Goal: Transaction & Acquisition: Purchase product/service

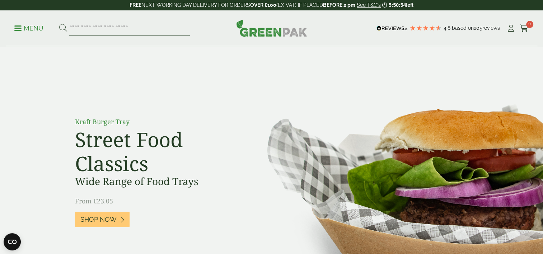
click at [108, 30] on input "search" at bounding box center [129, 28] width 121 height 15
click at [511, 28] on icon at bounding box center [510, 28] width 9 height 7
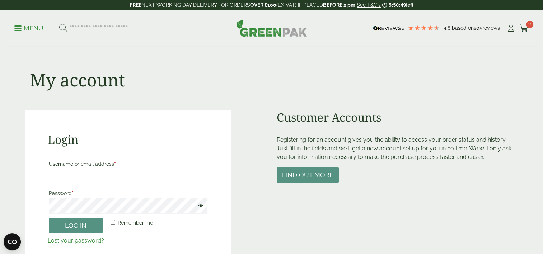
click at [68, 174] on input "Username or email address *" at bounding box center [128, 176] width 159 height 15
type input "**********"
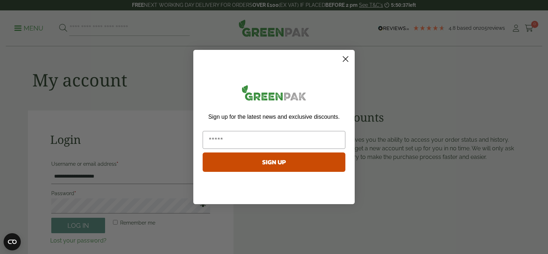
click at [343, 60] on circle "Close dialog" at bounding box center [346, 59] width 12 height 12
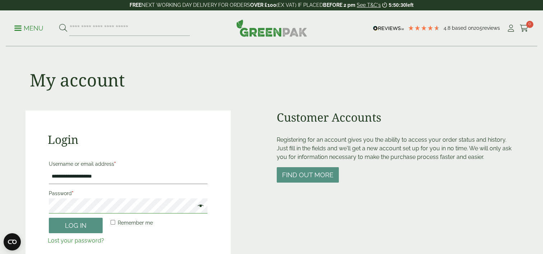
click at [49, 218] on button "Log in" at bounding box center [76, 225] width 54 height 15
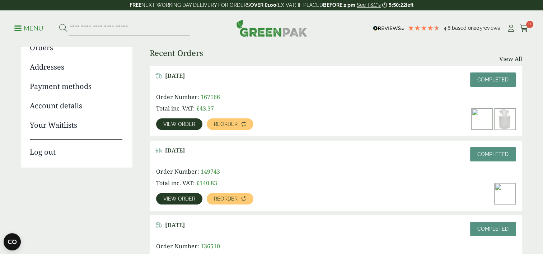
scroll to position [108, 0]
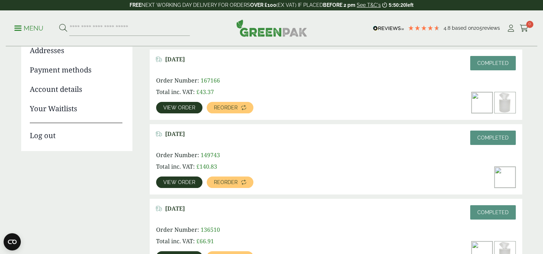
click at [182, 106] on span "View order" at bounding box center [179, 107] width 32 height 5
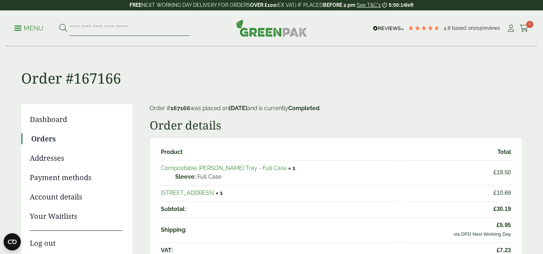
click at [109, 29] on input "search" at bounding box center [129, 28] width 121 height 15
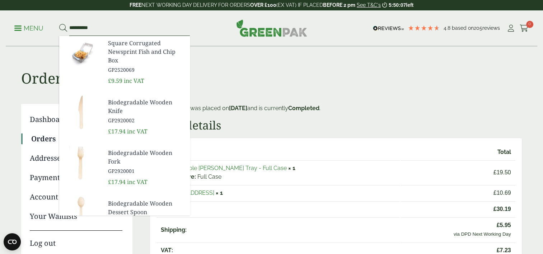
type input "**********"
click at [59, 24] on button at bounding box center [63, 28] width 8 height 9
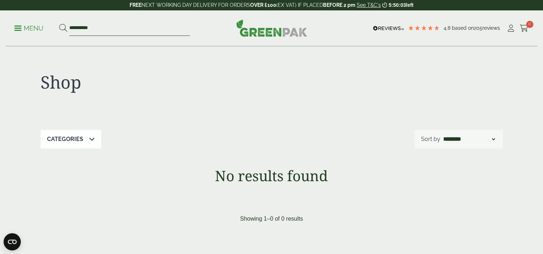
click at [108, 27] on input "**********" at bounding box center [129, 28] width 121 height 15
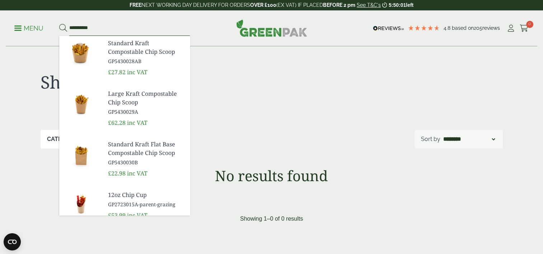
type input "**********"
click at [59, 24] on button at bounding box center [63, 28] width 8 height 9
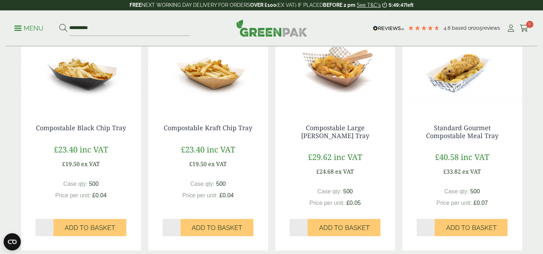
scroll to position [610, 0]
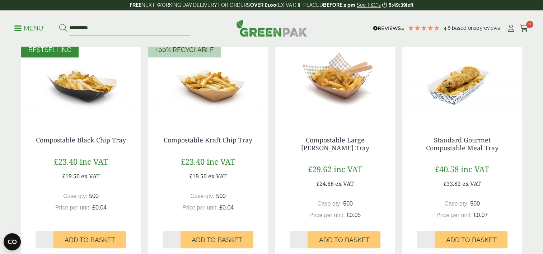
click at [83, 90] on img at bounding box center [81, 77] width 120 height 90
click at [333, 92] on img at bounding box center [335, 77] width 120 height 90
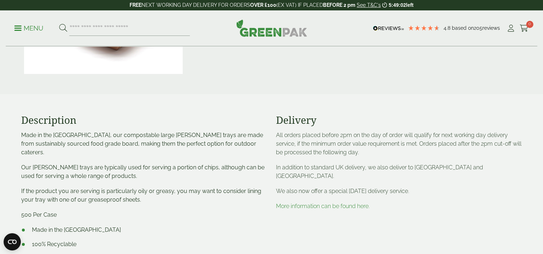
scroll to position [215, 0]
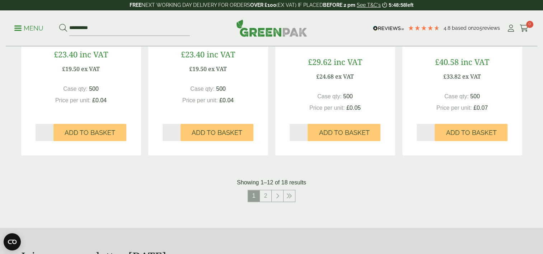
scroll to position [789, 0]
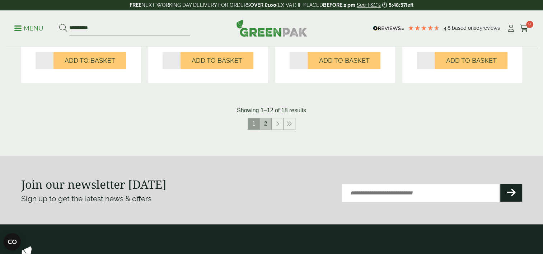
click at [264, 123] on link "2" at bounding box center [265, 123] width 11 height 11
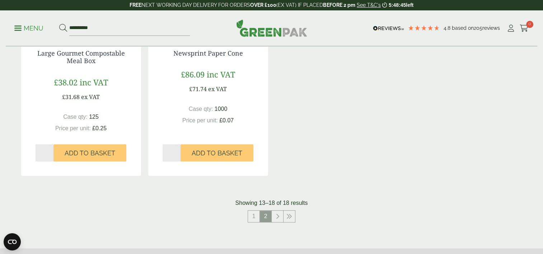
scroll to position [463, 0]
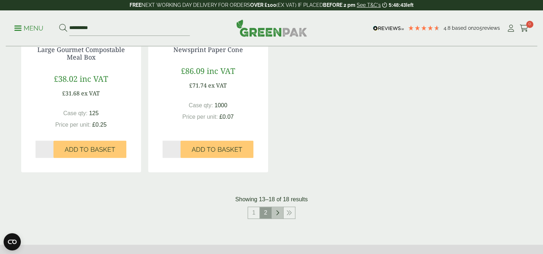
click at [277, 212] on icon at bounding box center [278, 213] width 4 height 6
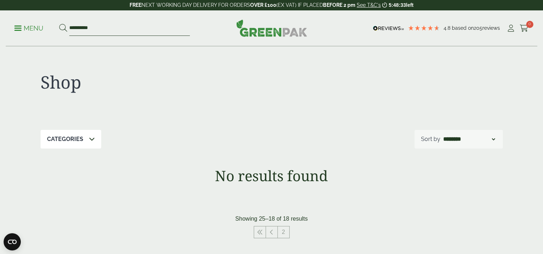
click at [80, 27] on input "**********" at bounding box center [129, 28] width 121 height 15
type input "*****"
click at [59, 24] on button at bounding box center [63, 28] width 8 height 9
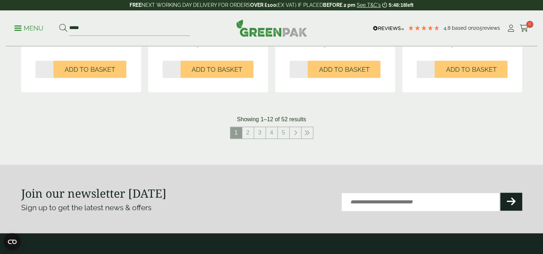
scroll to position [789, 0]
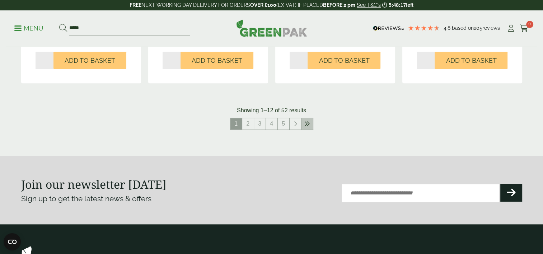
click at [307, 123] on icon at bounding box center [307, 124] width 6 height 6
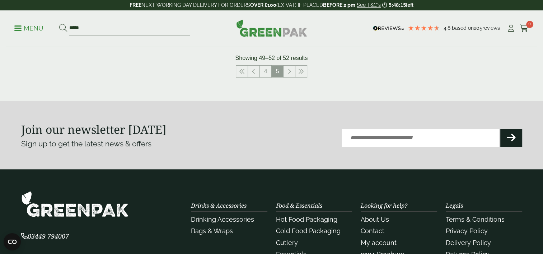
scroll to position [331, 0]
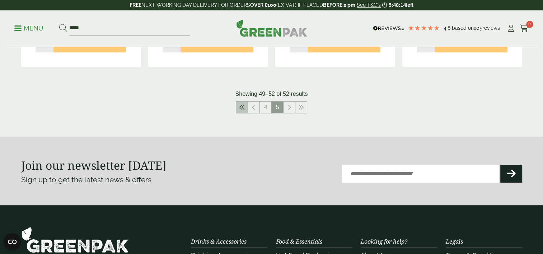
click at [241, 105] on icon at bounding box center [242, 107] width 6 height 6
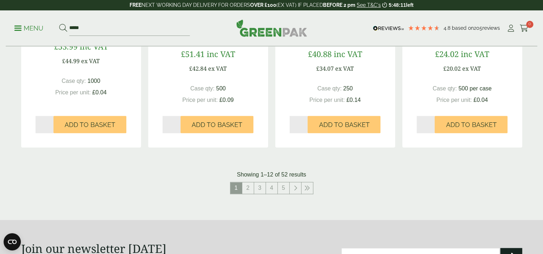
scroll to position [761, 0]
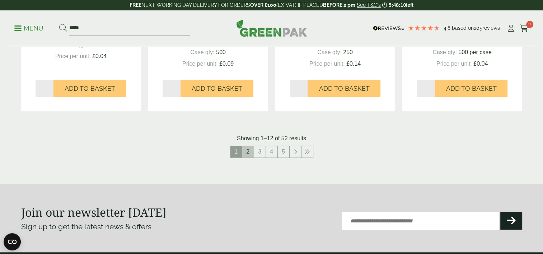
click at [250, 152] on link "2" at bounding box center [247, 151] width 11 height 11
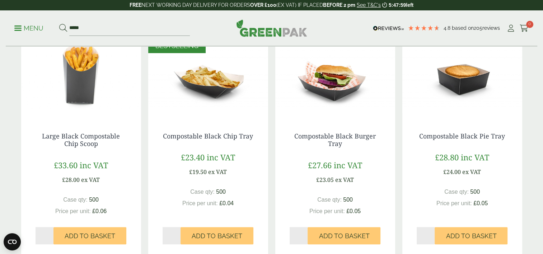
scroll to position [151, 0]
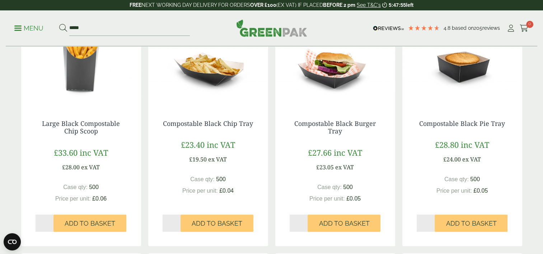
click at [211, 76] on img at bounding box center [208, 61] width 120 height 90
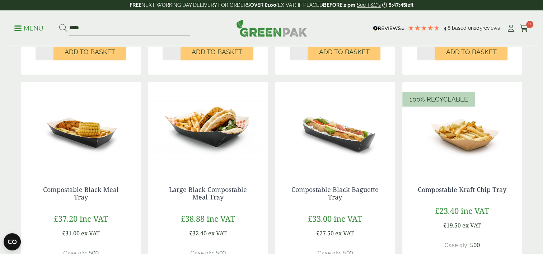
scroll to position [359, 0]
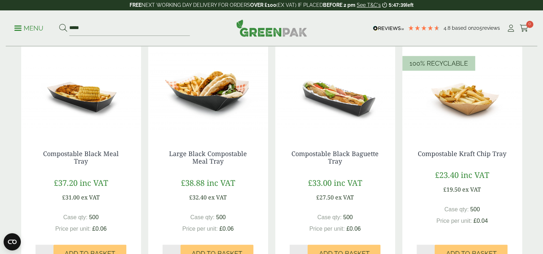
click at [91, 97] on img at bounding box center [81, 91] width 120 height 90
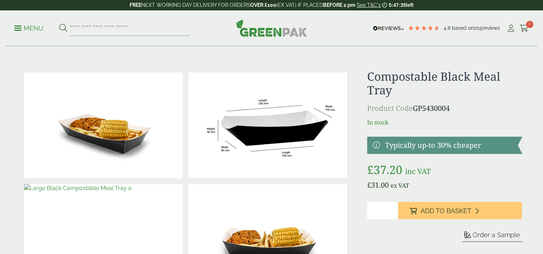
click at [300, 146] on img at bounding box center [267, 125] width 159 height 106
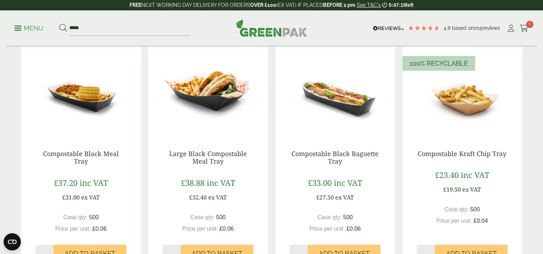
click at [208, 102] on img at bounding box center [208, 91] width 120 height 90
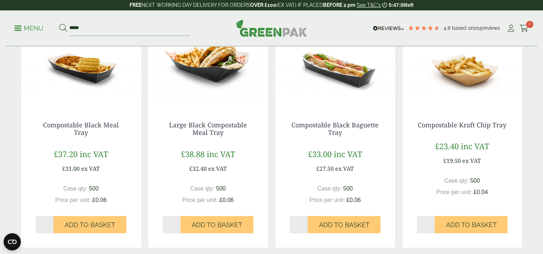
scroll to position [395, 0]
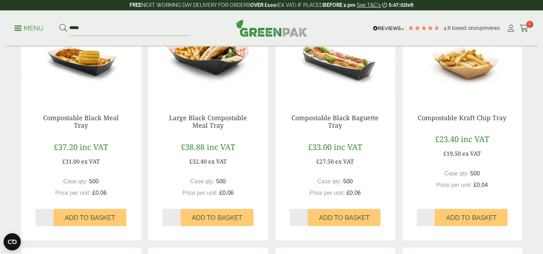
click at [339, 68] on img at bounding box center [335, 55] width 120 height 90
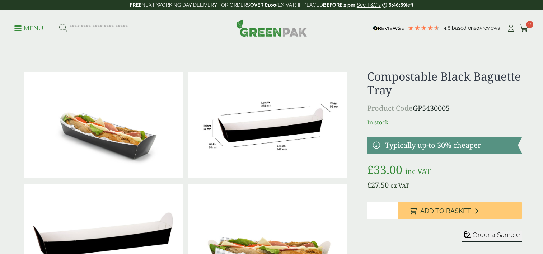
click at [281, 133] on img at bounding box center [267, 125] width 159 height 106
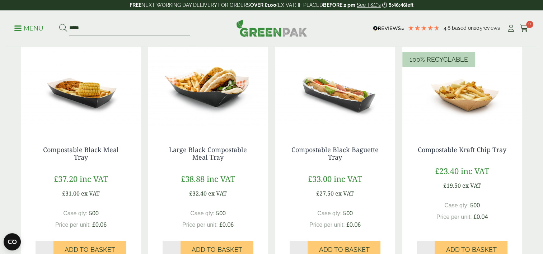
scroll to position [359, 0]
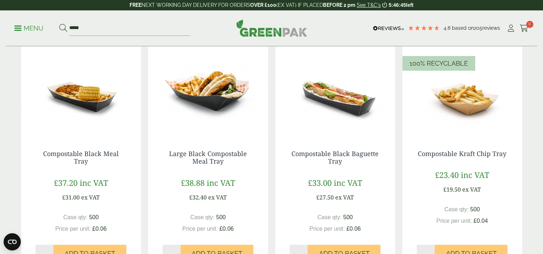
click at [79, 92] on img at bounding box center [81, 91] width 120 height 90
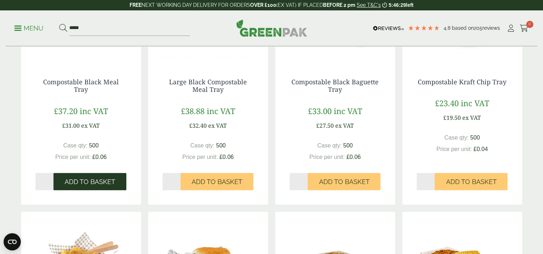
click at [85, 182] on span "Add to Basket" at bounding box center [90, 182] width 51 height 8
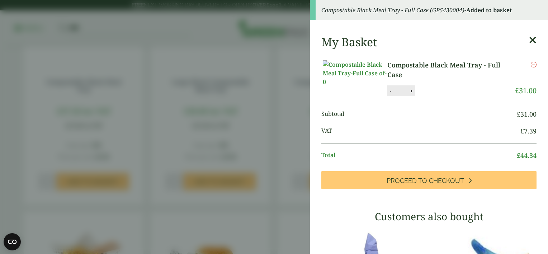
click at [529, 37] on icon at bounding box center [533, 40] width 8 height 10
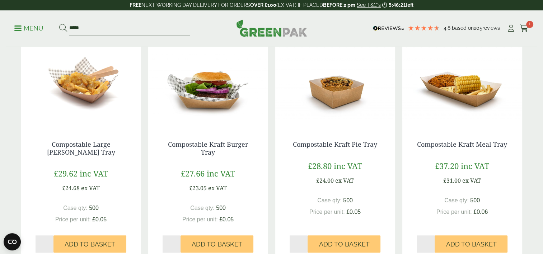
scroll to position [610, 0]
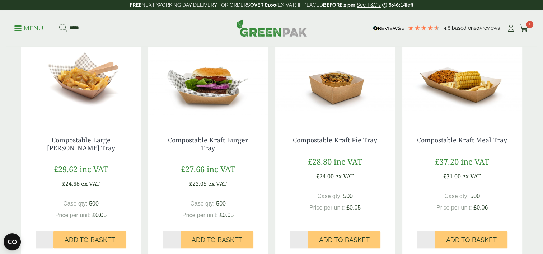
click at [86, 91] on img at bounding box center [81, 77] width 120 height 90
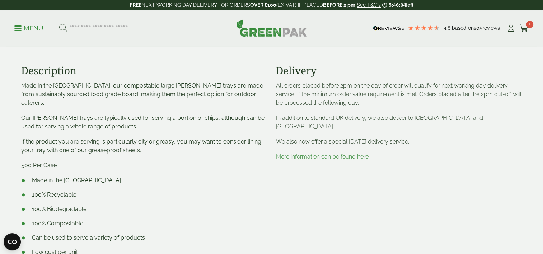
scroll to position [287, 0]
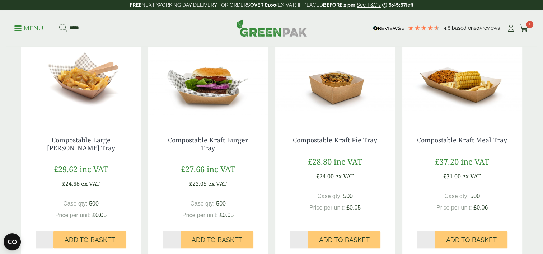
click at [459, 88] on img at bounding box center [462, 77] width 120 height 90
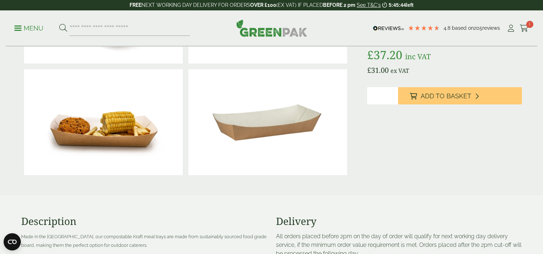
scroll to position [72, 0]
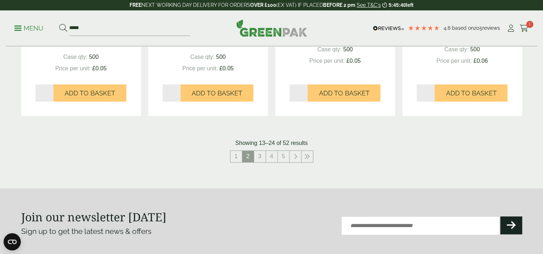
scroll to position [789, 0]
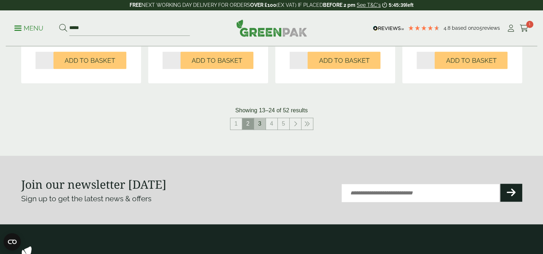
click at [259, 124] on link "3" at bounding box center [259, 123] width 11 height 11
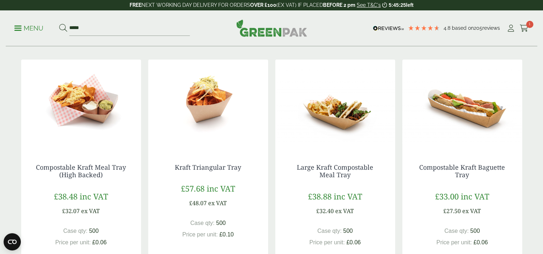
scroll to position [144, 0]
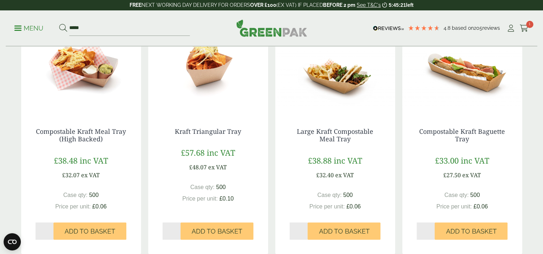
click at [80, 69] on img at bounding box center [81, 69] width 120 height 90
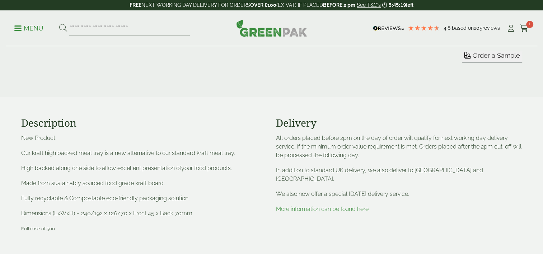
scroll to position [215, 0]
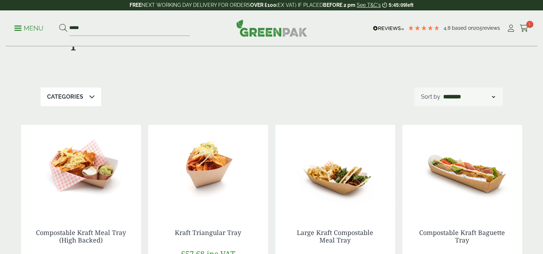
scroll to position [72, 0]
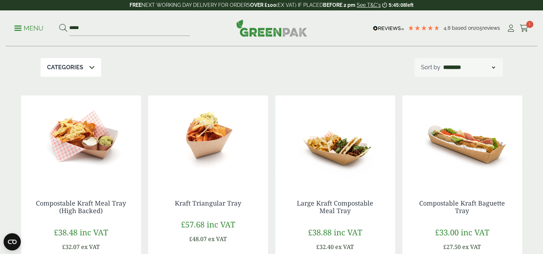
click at [331, 148] on img at bounding box center [335, 140] width 120 height 90
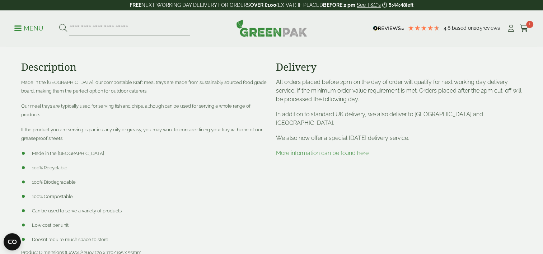
scroll to position [179, 0]
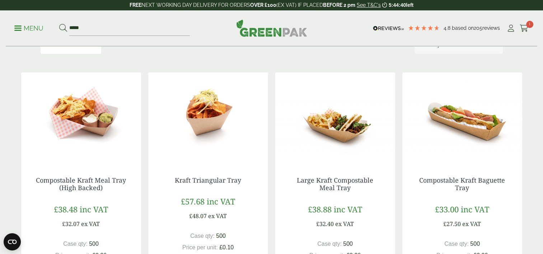
scroll to position [108, 0]
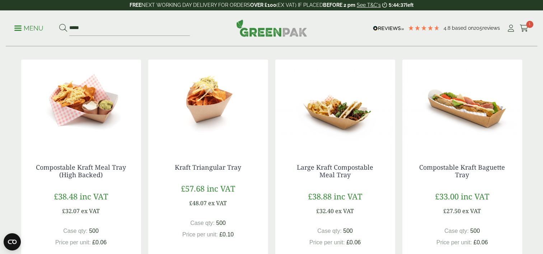
click at [334, 116] on img at bounding box center [335, 105] width 120 height 90
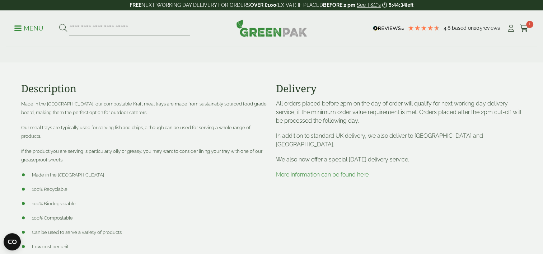
scroll to position [323, 0]
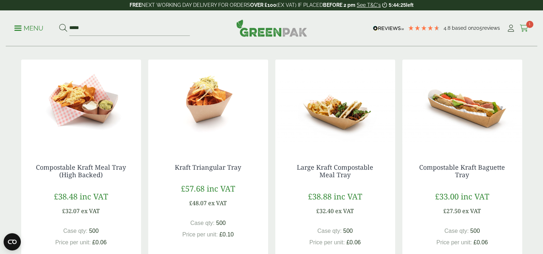
click at [527, 25] on span "1" at bounding box center [529, 24] width 7 height 7
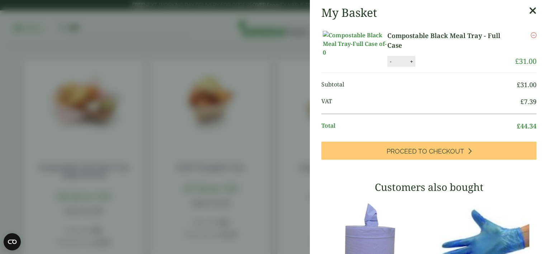
click at [361, 53] on img at bounding box center [355, 44] width 65 height 26
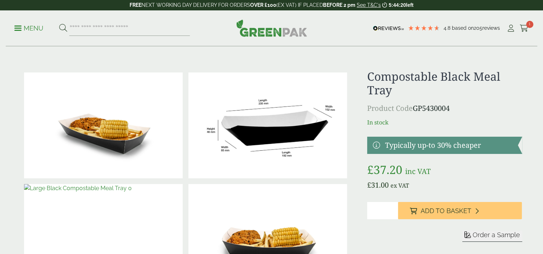
click at [302, 145] on img at bounding box center [267, 125] width 159 height 106
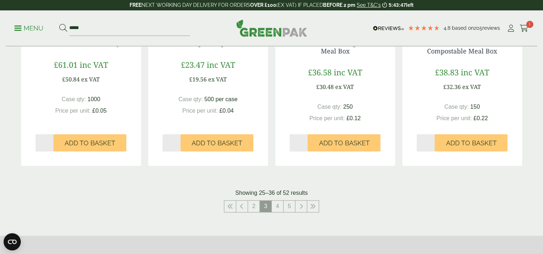
scroll to position [754, 0]
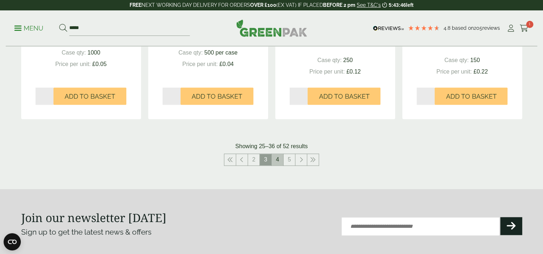
click at [277, 160] on link "4" at bounding box center [277, 159] width 11 height 11
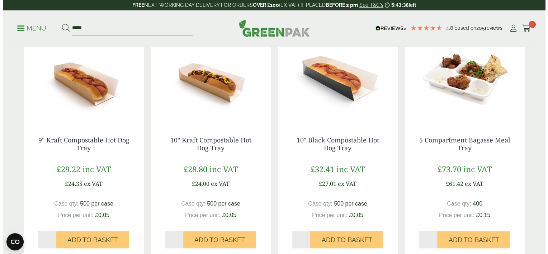
scroll to position [682, 0]
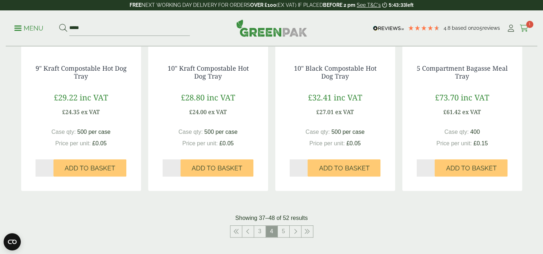
click at [525, 26] on icon at bounding box center [524, 28] width 9 height 7
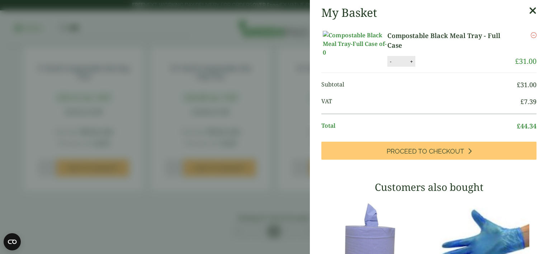
drag, startPoint x: 422, startPoint y: 27, endPoint x: 416, endPoint y: 32, distance: 7.6
click at [421, 28] on li "Compostable Black Meal Tray - Full Case Compostable Black Meal Tray - Full Case…" at bounding box center [429, 49] width 215 height 48
click at [414, 32] on link "Compostable Black Meal Tray - Full Case" at bounding box center [452, 40] width 128 height 19
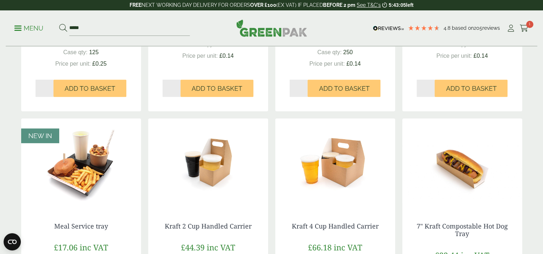
scroll to position [179, 0]
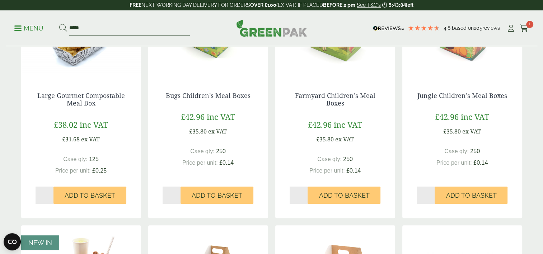
click at [70, 26] on input "*****" at bounding box center [129, 28] width 121 height 15
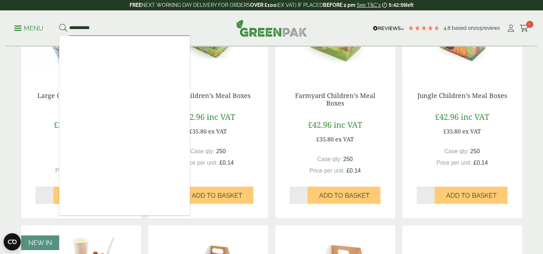
type input "**********"
click at [59, 24] on button at bounding box center [63, 28] width 8 height 9
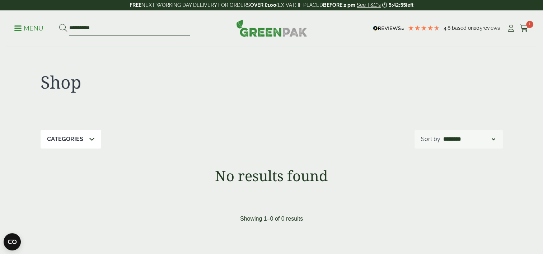
click at [85, 26] on input "**********" at bounding box center [129, 28] width 121 height 15
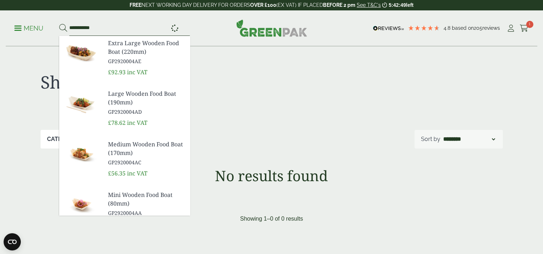
type input "**********"
click at [59, 24] on button at bounding box center [63, 28] width 8 height 9
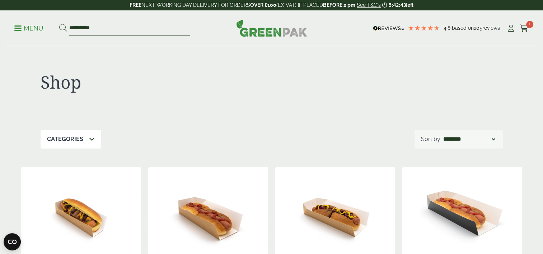
click at [80, 26] on input "**********" at bounding box center [129, 28] width 121 height 15
type input "*****"
click at [59, 24] on button at bounding box center [63, 28] width 8 height 9
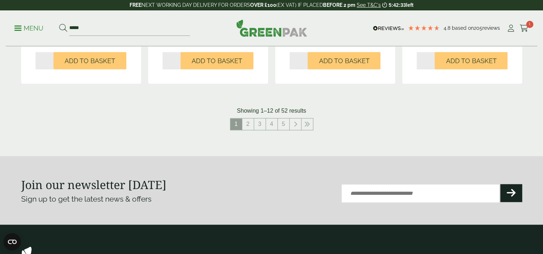
scroll to position [789, 0]
click at [249, 126] on link "2" at bounding box center [247, 123] width 11 height 11
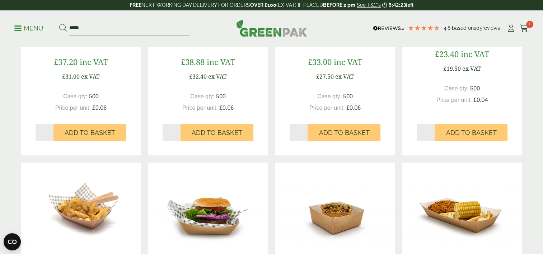
scroll to position [574, 0]
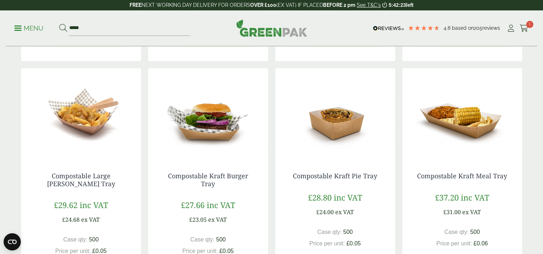
click at [84, 128] on img at bounding box center [81, 113] width 120 height 90
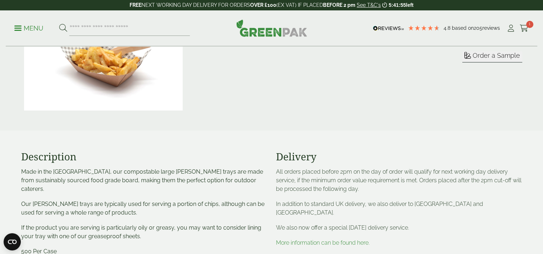
scroll to position [72, 0]
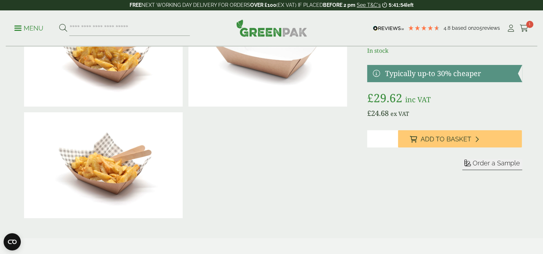
drag, startPoint x: 449, startPoint y: 139, endPoint x: 326, endPoint y: 137, distance: 123.5
click at [449, 139] on span "Add to Basket" at bounding box center [445, 139] width 51 height 8
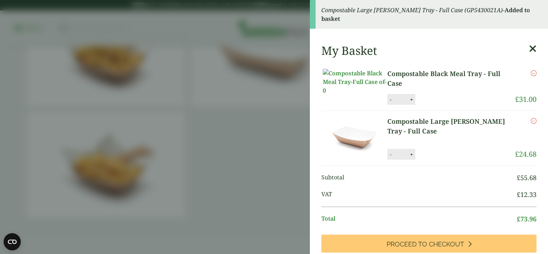
click at [529, 47] on icon at bounding box center [533, 49] width 8 height 10
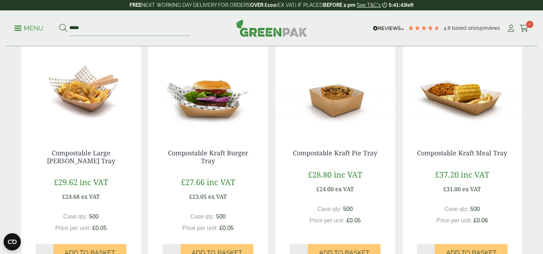
scroll to position [538, 0]
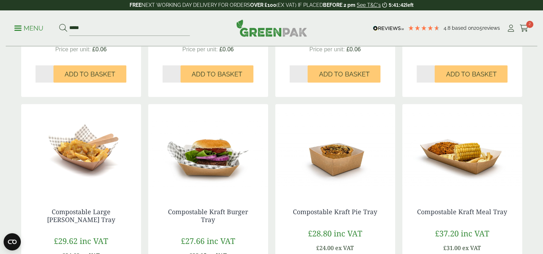
click at [468, 159] on img at bounding box center [462, 149] width 120 height 90
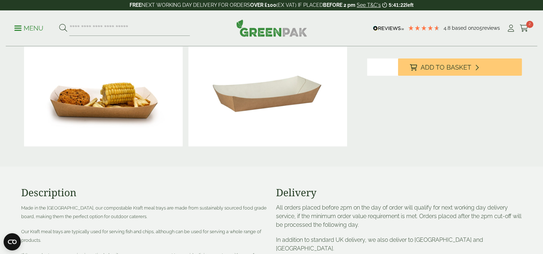
scroll to position [72, 0]
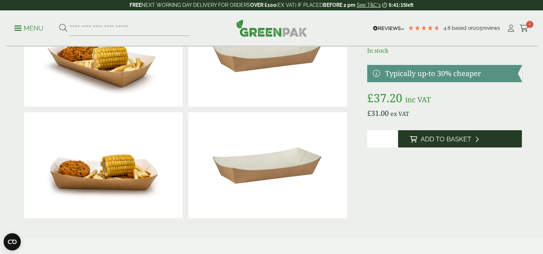
click at [439, 141] on span "Add to Basket" at bounding box center [445, 139] width 51 height 8
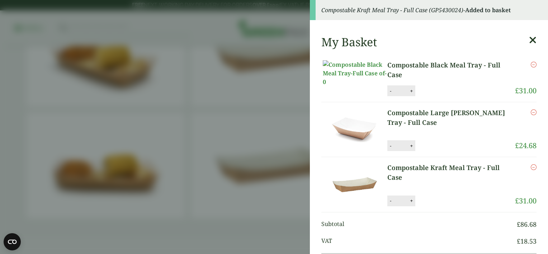
click at [529, 39] on icon at bounding box center [533, 40] width 8 height 10
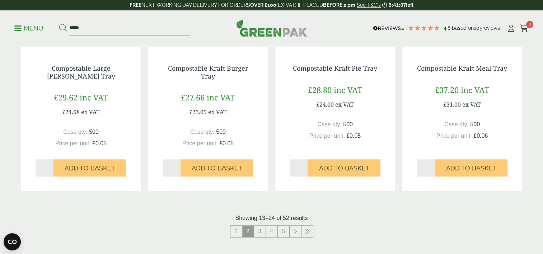
scroll to position [754, 0]
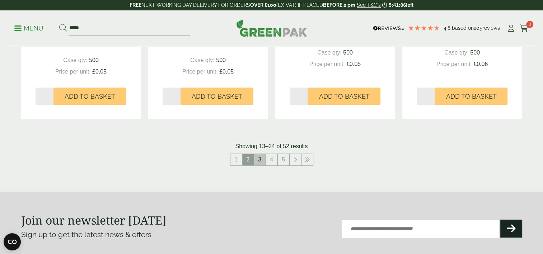
click at [259, 159] on link "3" at bounding box center [259, 159] width 11 height 11
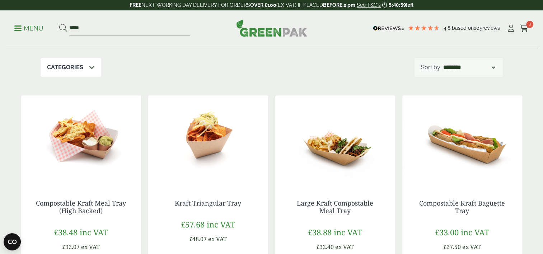
scroll to position [108, 0]
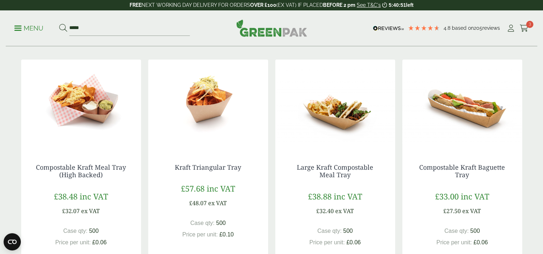
click at [78, 105] on img at bounding box center [81, 105] width 120 height 90
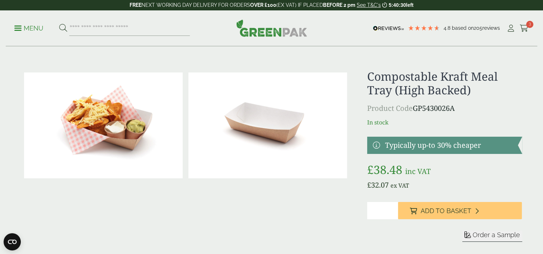
click at [231, 117] on img at bounding box center [267, 125] width 159 height 106
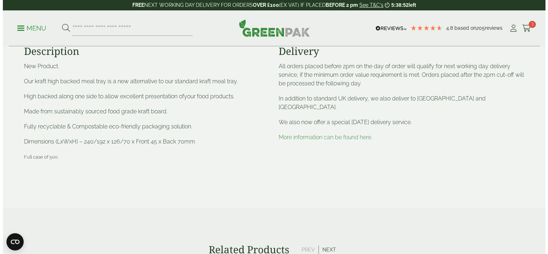
scroll to position [144, 0]
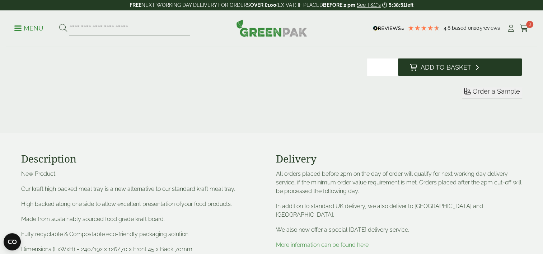
drag, startPoint x: 453, startPoint y: 82, endPoint x: 322, endPoint y: 93, distance: 131.4
click at [453, 71] on span "Add to Basket" at bounding box center [445, 68] width 51 height 8
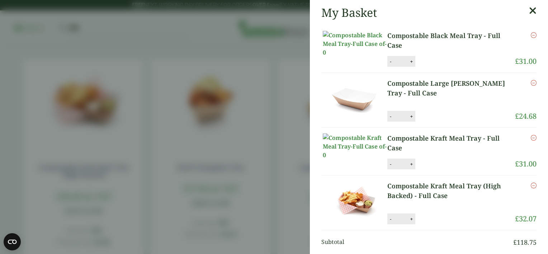
click at [529, 8] on icon at bounding box center [533, 11] width 8 height 10
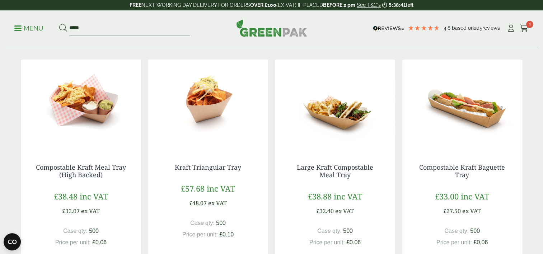
click at [334, 113] on img at bounding box center [335, 105] width 120 height 90
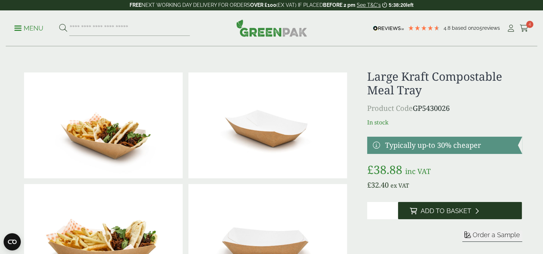
click at [443, 210] on span "Add to Basket" at bounding box center [445, 211] width 51 height 8
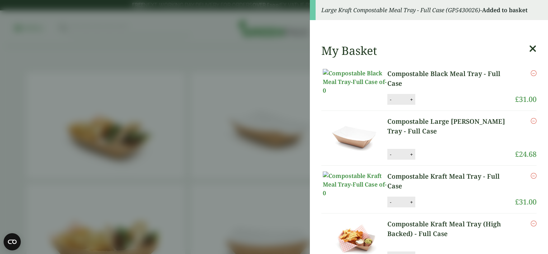
click at [529, 47] on icon at bounding box center [533, 49] width 8 height 10
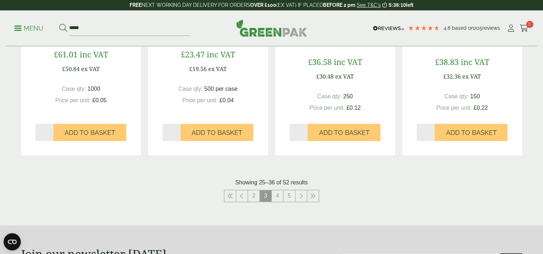
scroll to position [718, 0]
click at [277, 195] on link "4" at bounding box center [277, 195] width 11 height 11
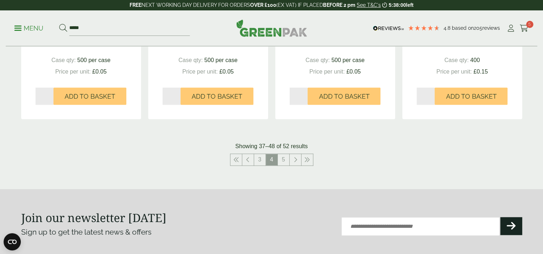
scroll to position [861, 0]
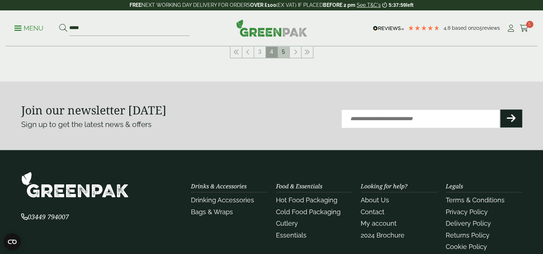
click at [285, 51] on link "5" at bounding box center [283, 51] width 11 height 11
